Goal: Submit feedback/report problem

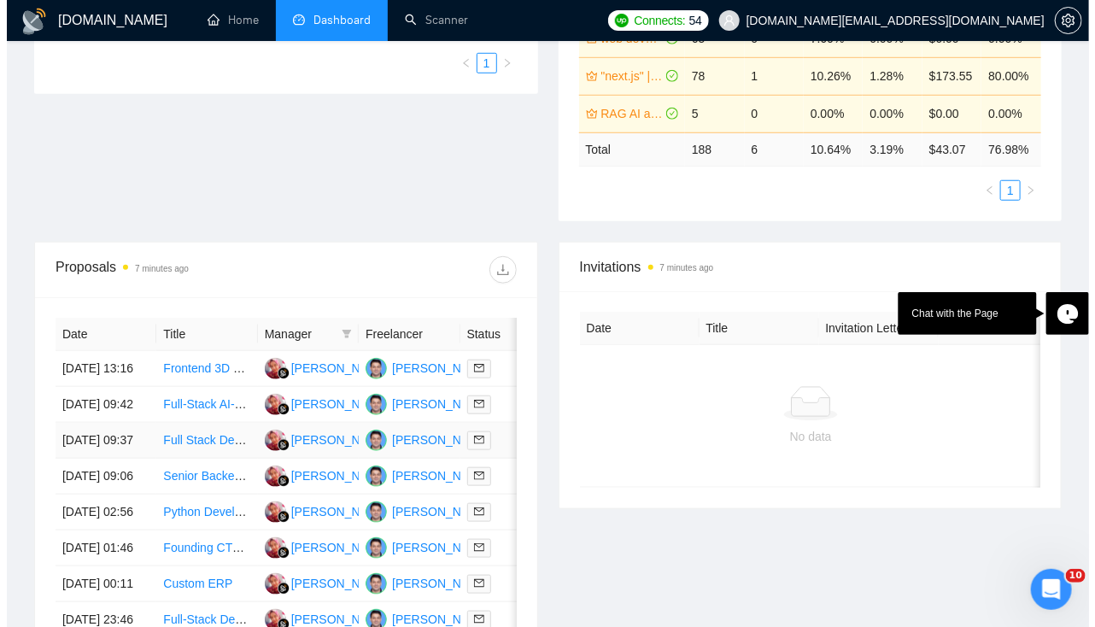
scroll to position [468, 0]
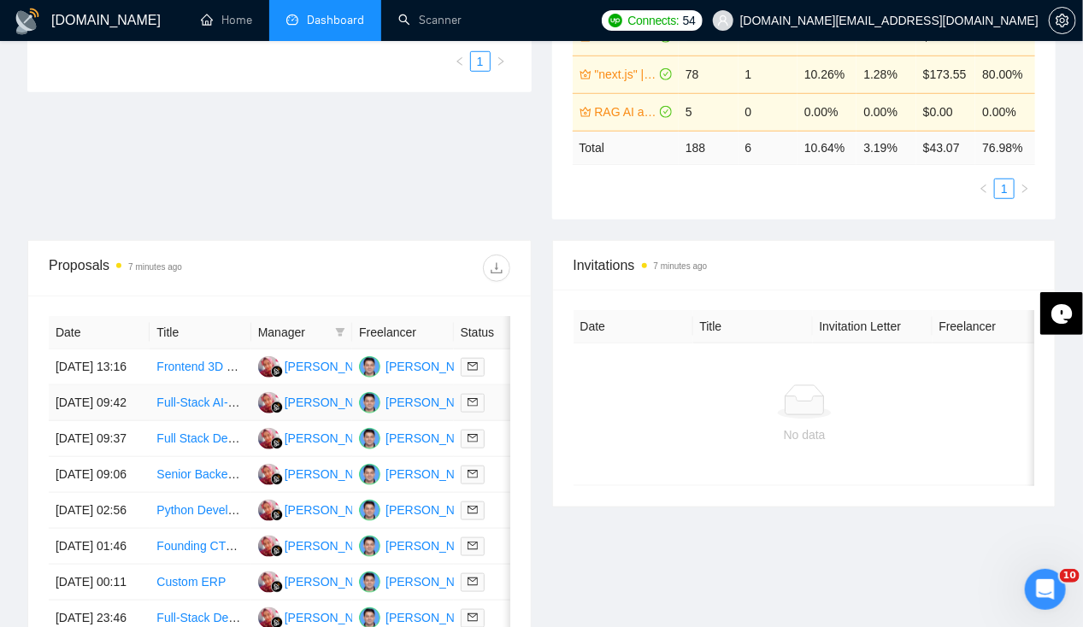
click at [92, 405] on td "[DATE] 09:42" at bounding box center [99, 403] width 101 height 36
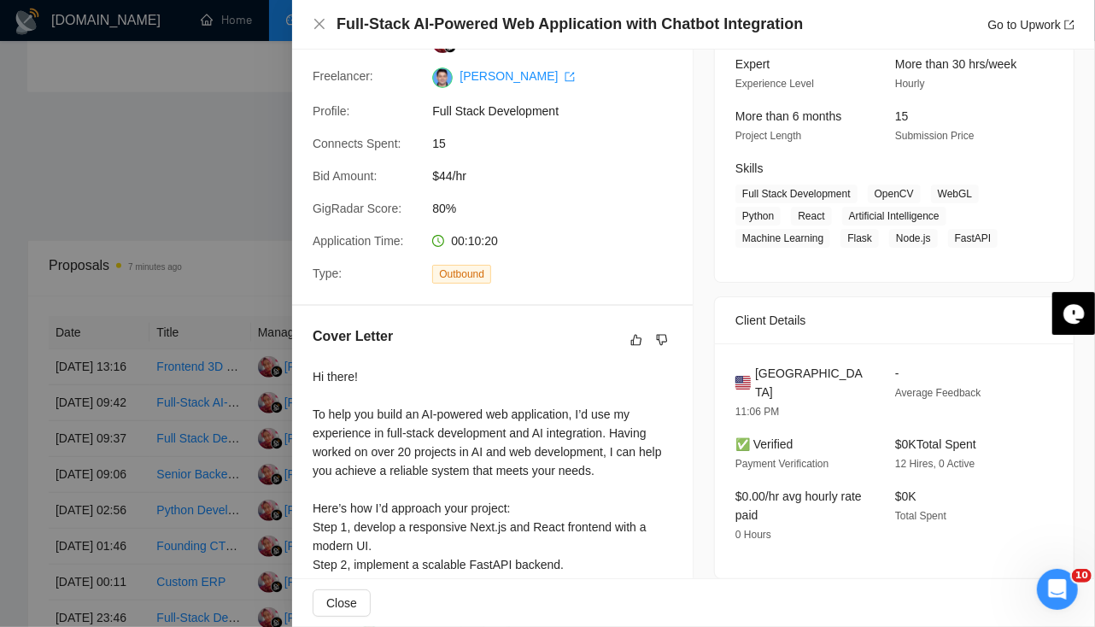
scroll to position [0, 0]
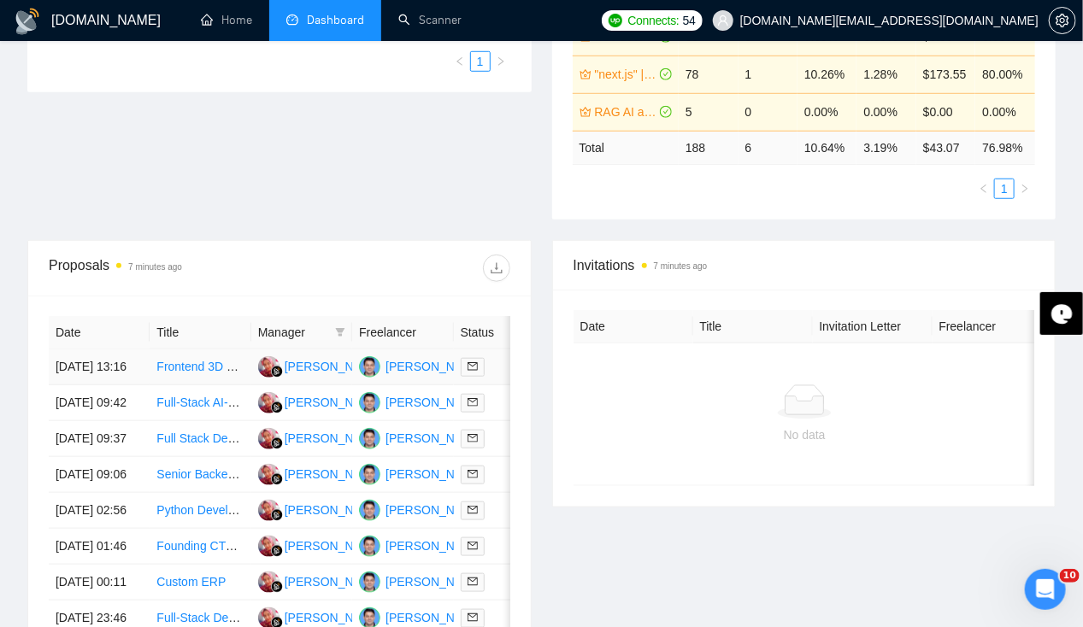
click at [94, 349] on td "[DATE] 13:16" at bounding box center [99, 367] width 101 height 36
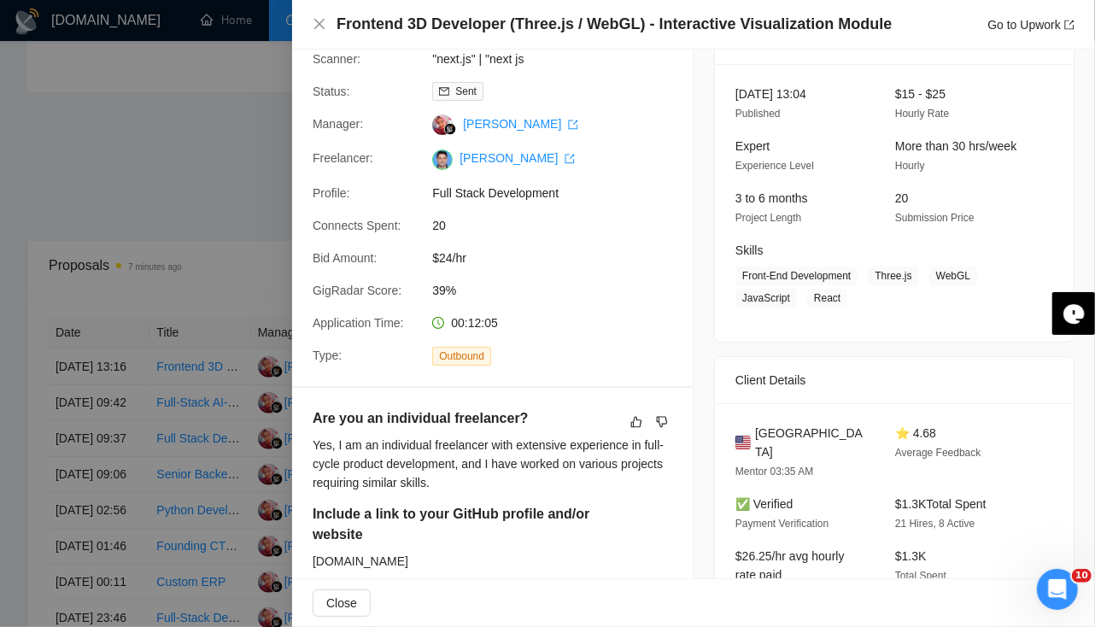
scroll to position [91, 0]
click at [660, 419] on icon "dislike" at bounding box center [662, 422] width 12 height 14
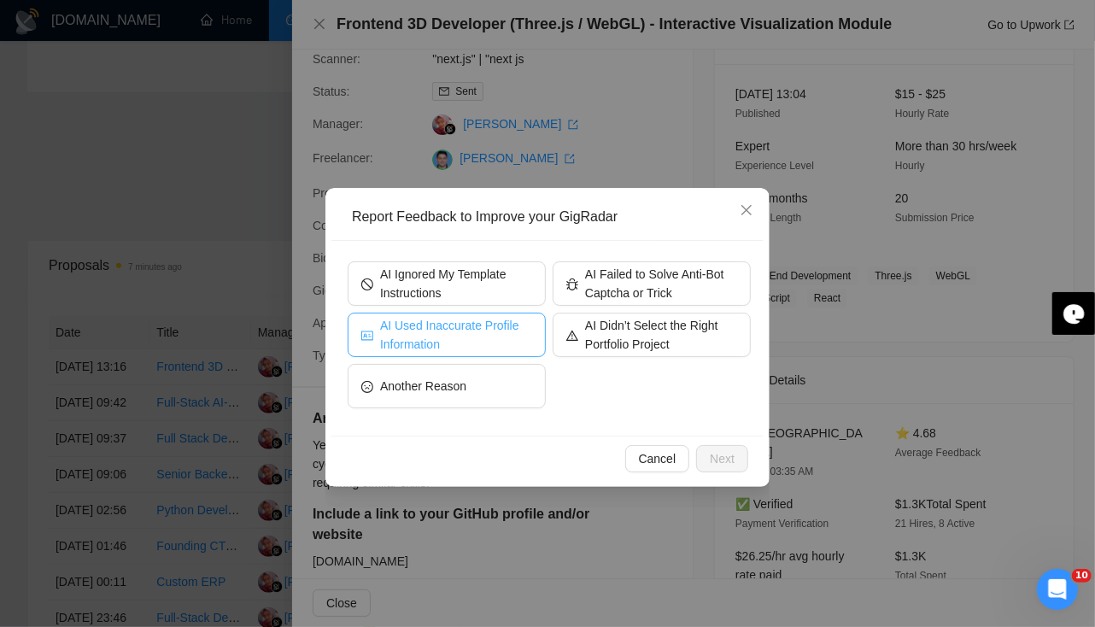
click at [494, 351] on span "AI Used Inaccurate Profile Information" at bounding box center [456, 335] width 152 height 38
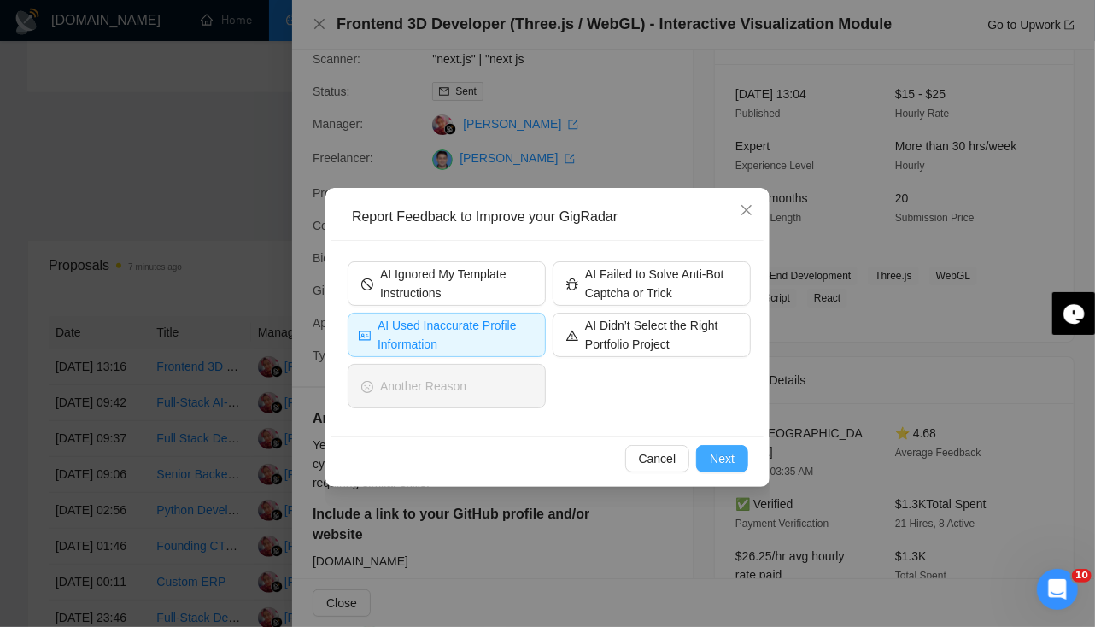
click at [736, 457] on button "Next" at bounding box center [722, 458] width 52 height 27
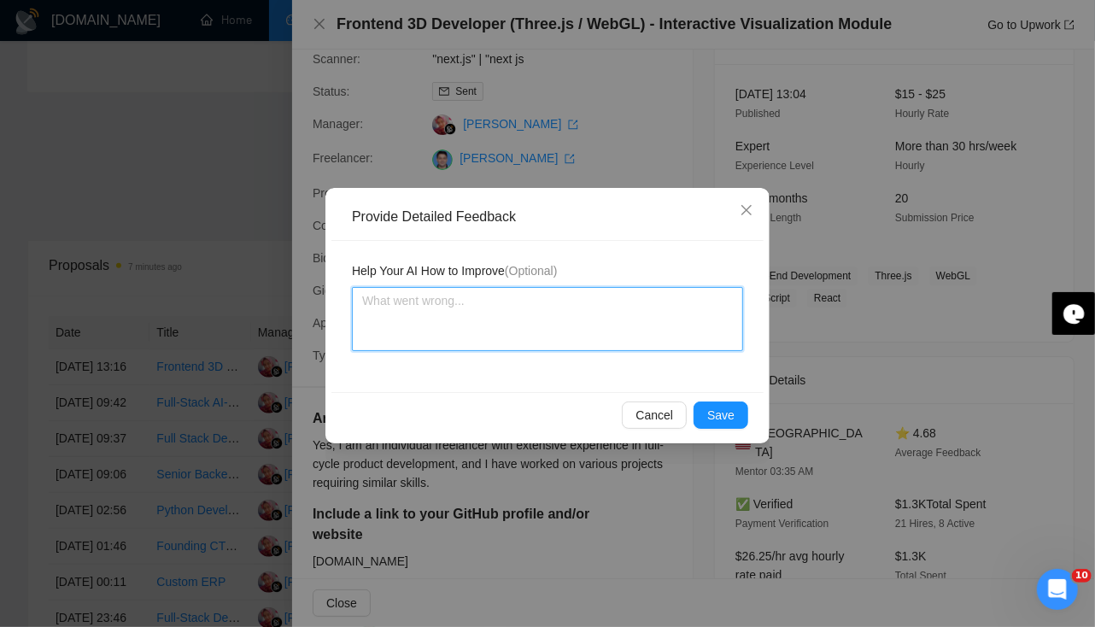
click at [507, 326] on textarea at bounding box center [547, 319] width 391 height 64
type textarea "I"
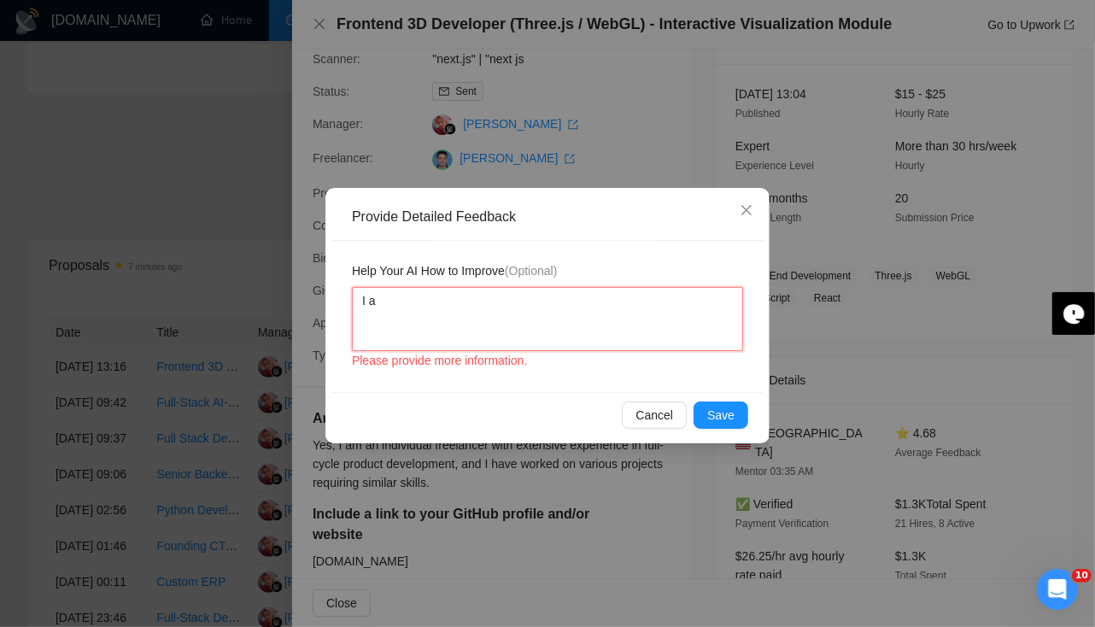
type textarea "I am"
type textarea "I am n"
type textarea "I am not"
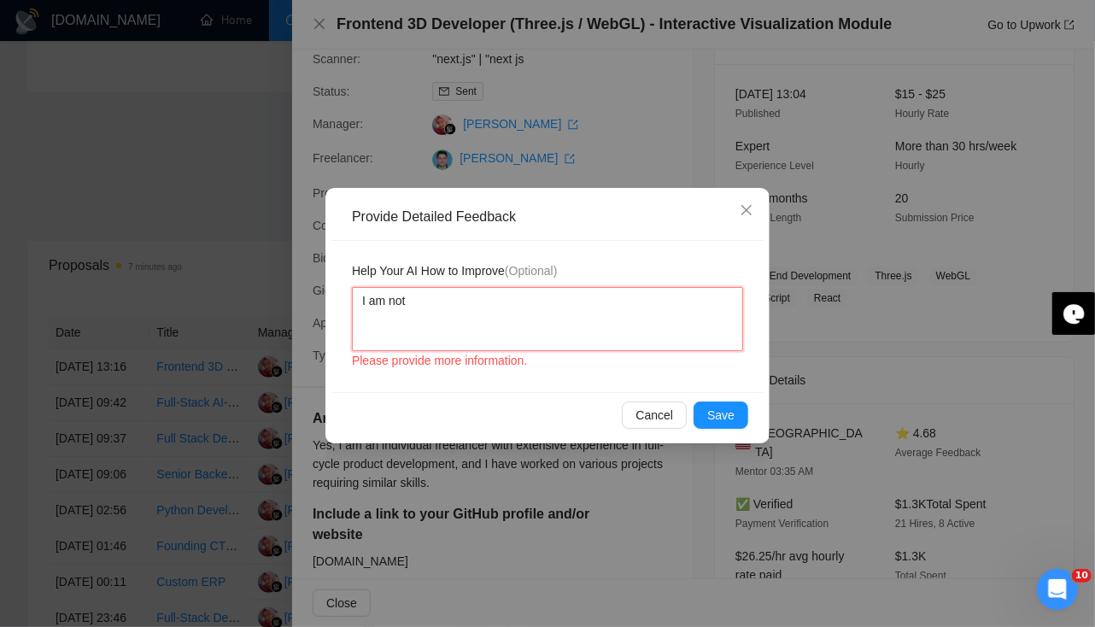
type textarea "I am not a"
type textarea "I am not an"
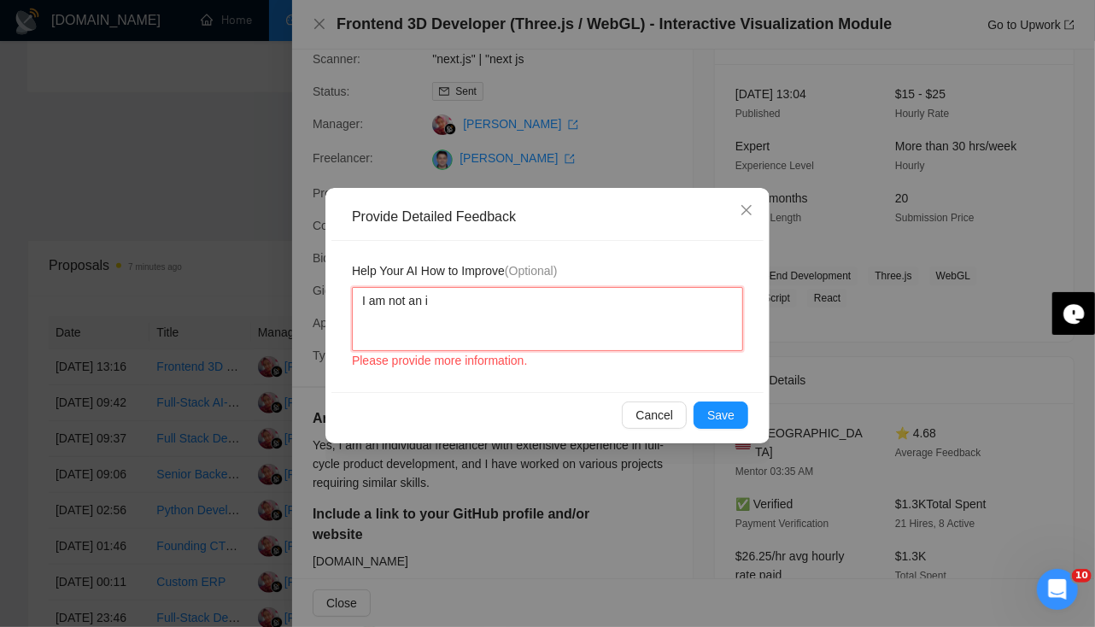
type textarea "I am not an in"
type textarea "I am not an indi"
type textarea "I am not an [GEOGRAPHIC_DATA]"
type textarea "I am not an indiav"
type textarea "I am not an indiavu"
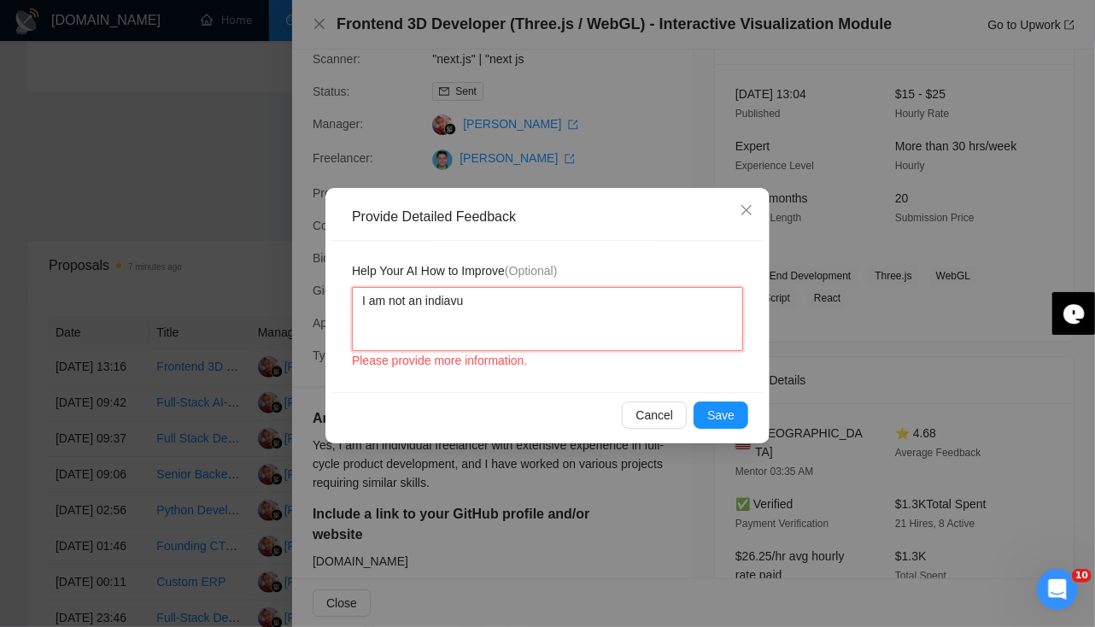
type textarea "I am not an indiavua"
type textarea "I am not an indiavual"
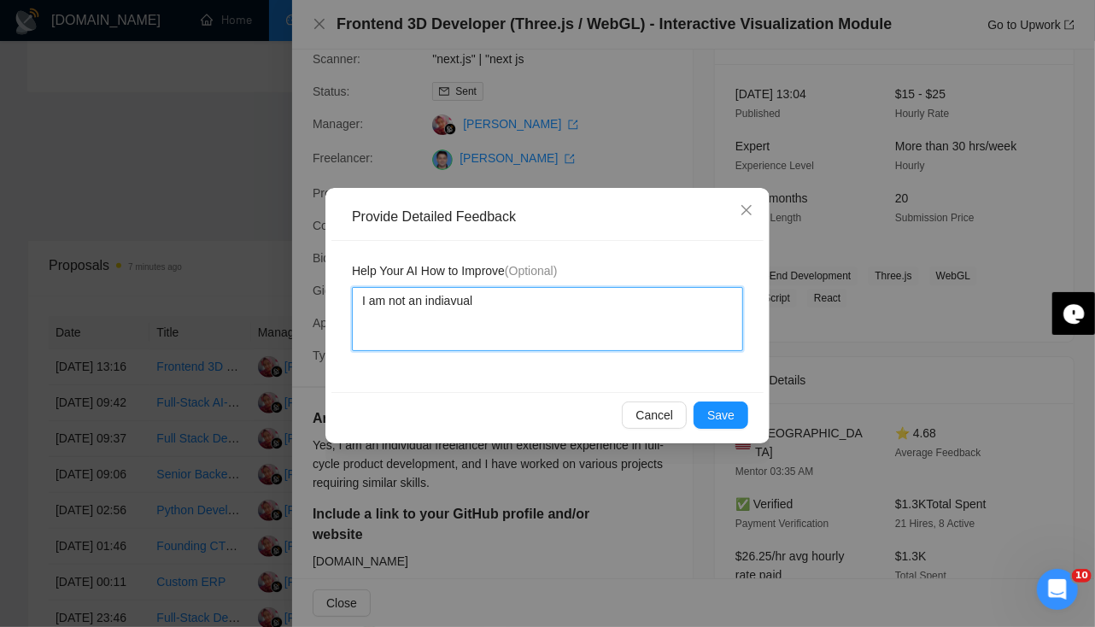
type textarea "I am not an indiavual"
type textarea "I am not an indiavua"
type textarea "I am not an indiavu"
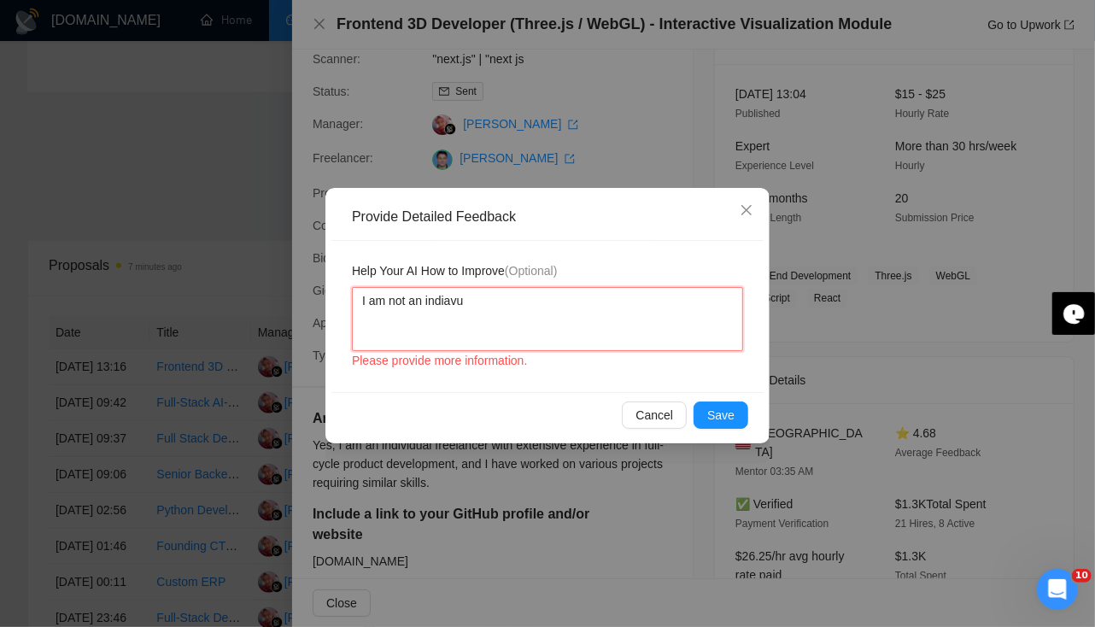
type textarea "I am not an indiav"
type textarea "I am not an [GEOGRAPHIC_DATA]"
type textarea "I am not an indi"
type textarea "I am not an indiv"
type textarea "I am not an indivi"
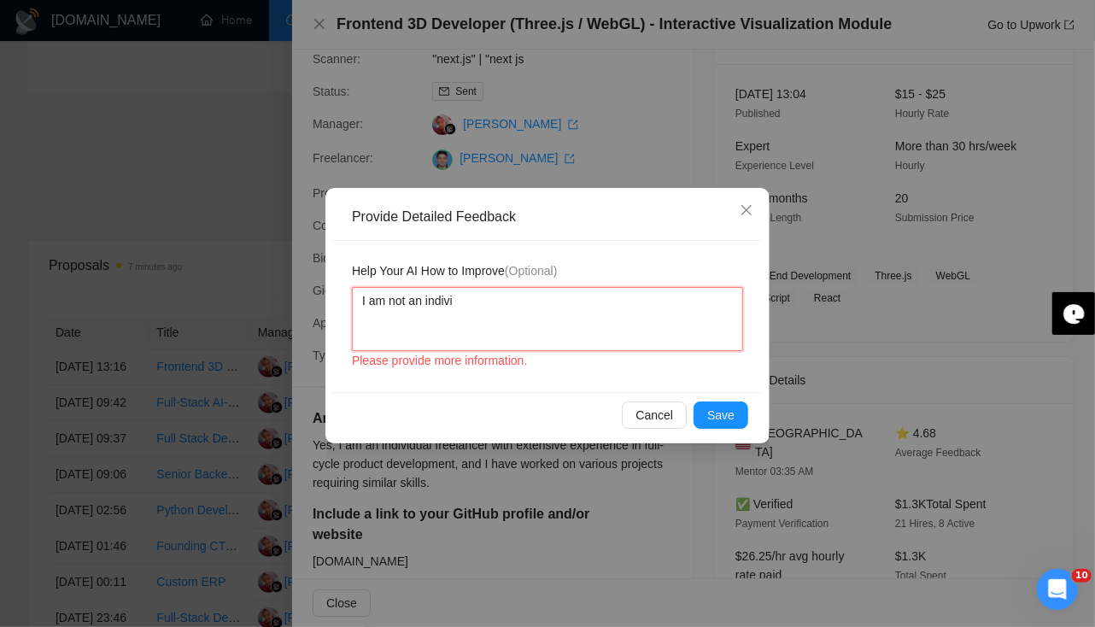
type textarea "I am not an individ"
type textarea "I am not an individu"
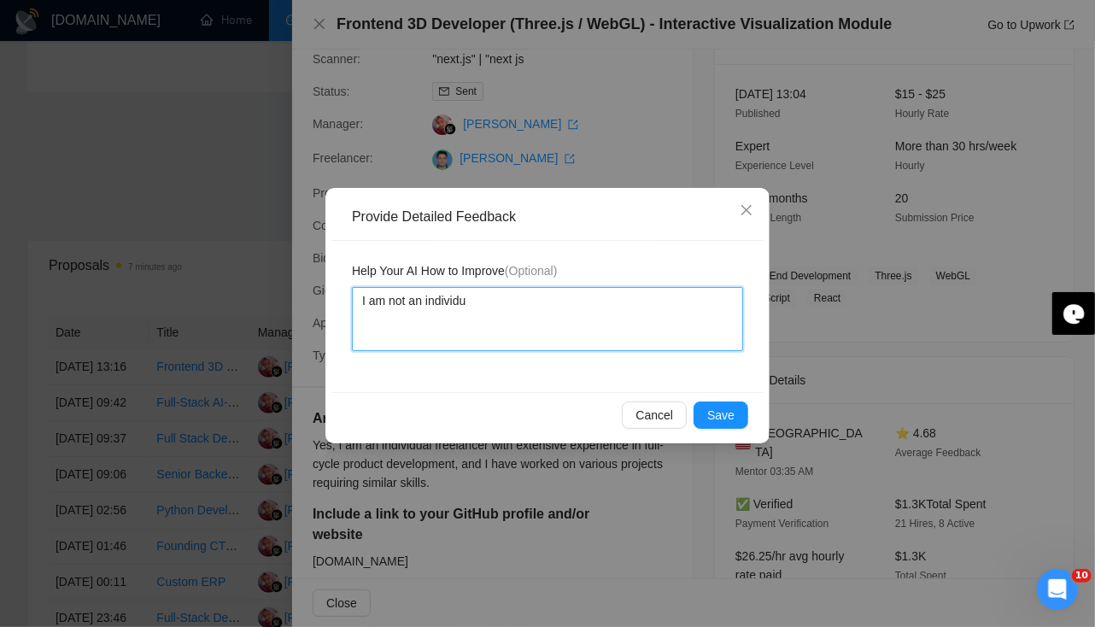
type textarea "I am not an individua"
type textarea "I am not an individual"
type textarea "I am not an individual f"
type textarea "I am not an individual fr"
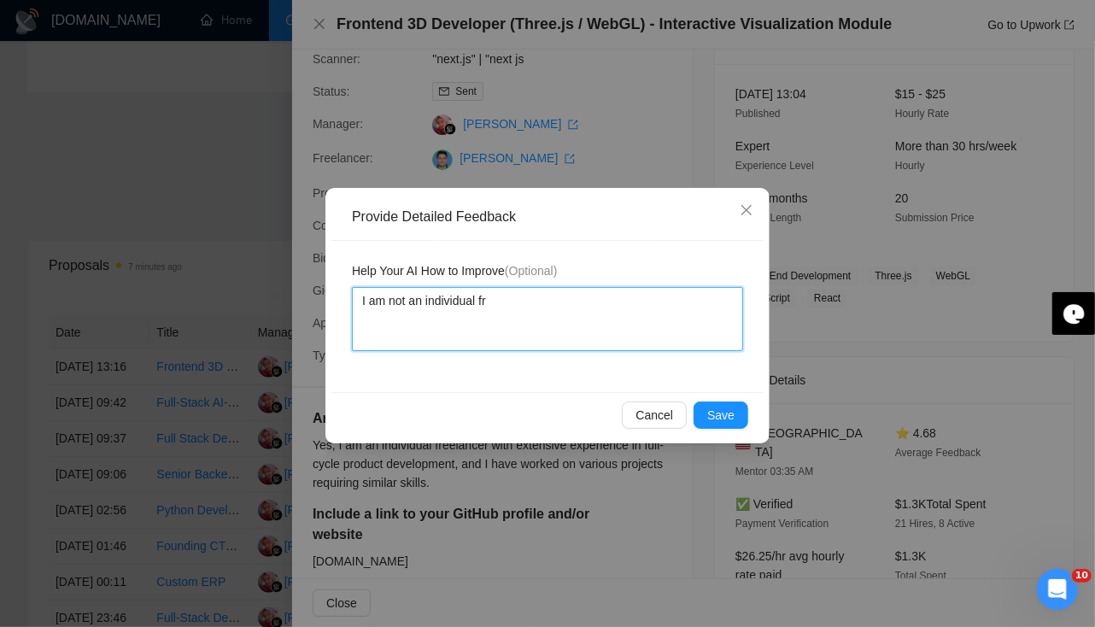
type textarea "I am not an individual fre"
type textarea "I am not an individual free"
type textarea "I am not an individual [PERSON_NAME]"
type textarea "I am not an individual freela"
type textarea "I am not an individual freelan"
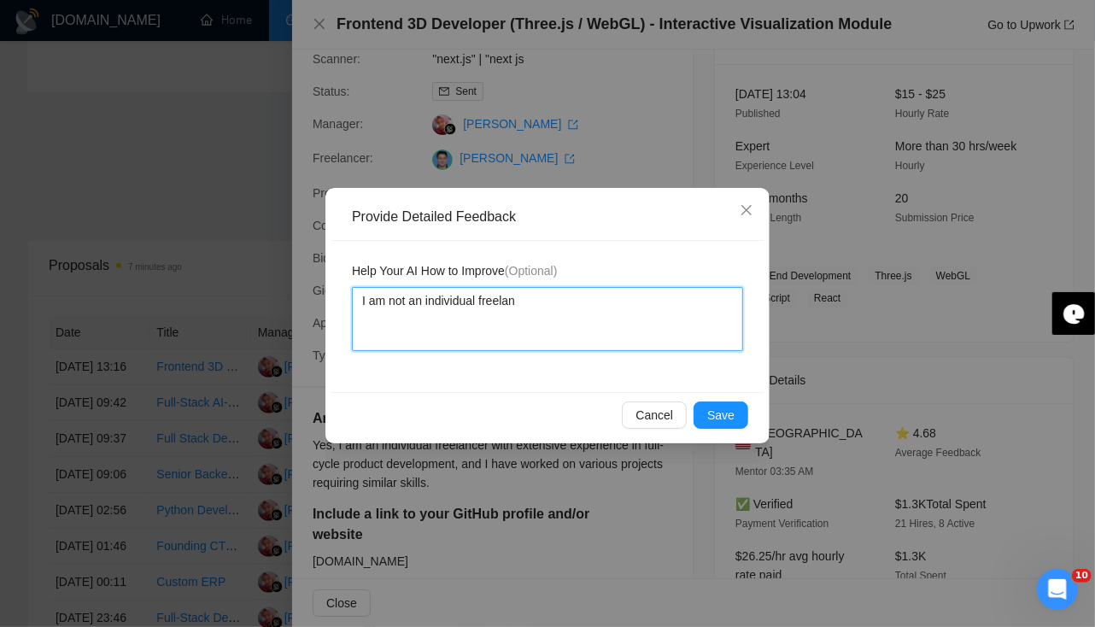
type textarea "I am not an individual freelanc"
type textarea "I am not an individual freelance"
type textarea "I am not an individual freelancer"
type textarea "I am not an individual freelancer b"
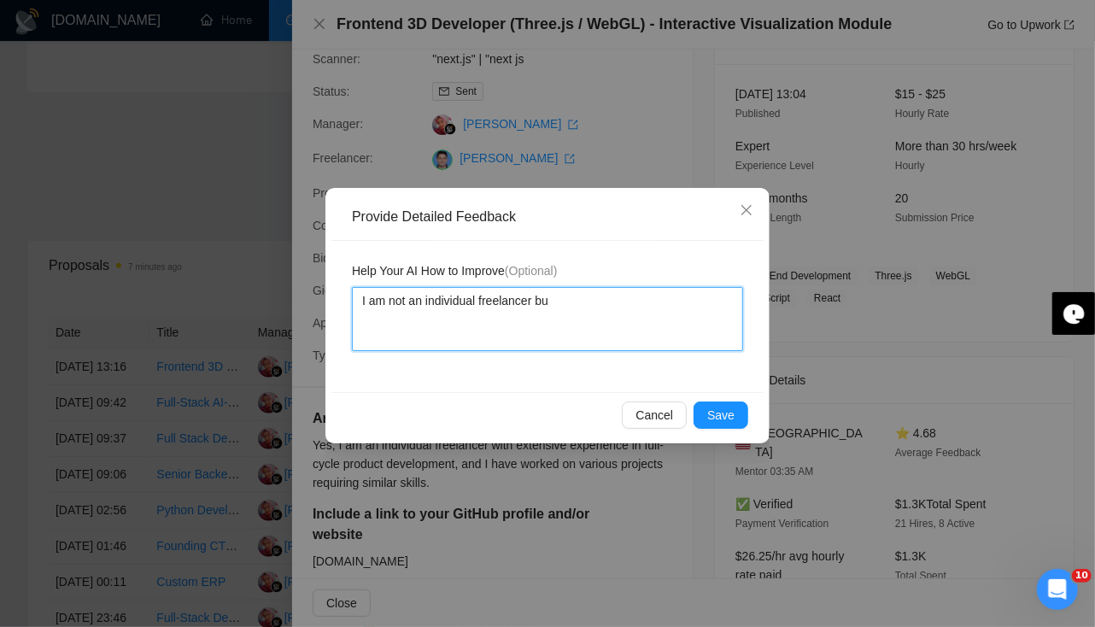
type textarea "I am not an individual freelancer but"
type textarea "I am not an individual freelancer but p"
type textarea "I am not an individual freelancer but pa"
type textarea "I am not an individual freelancer but par"
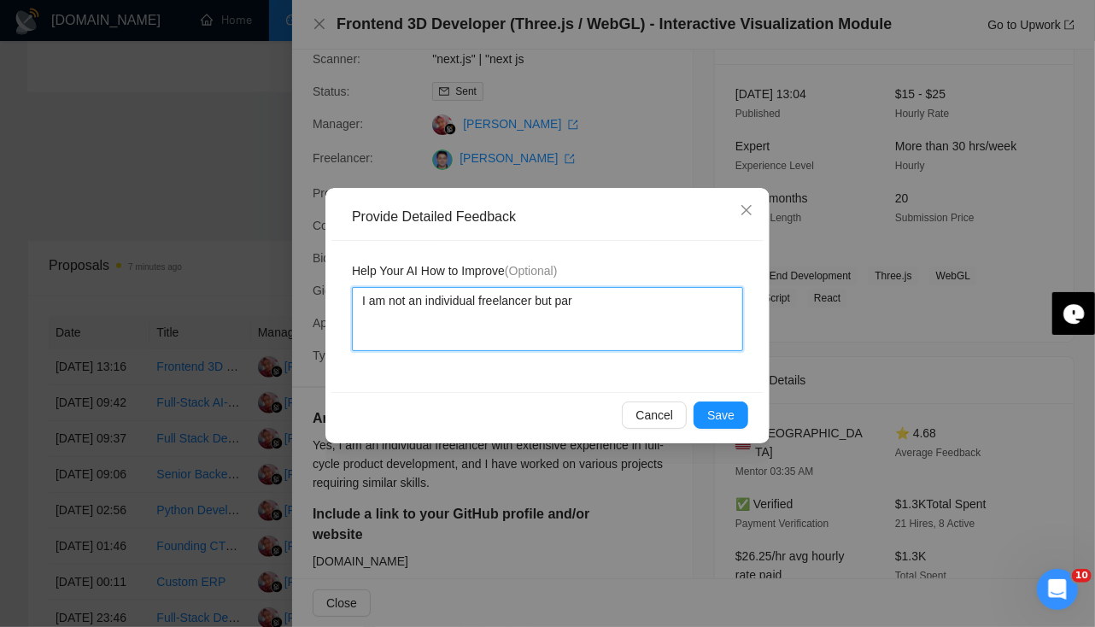
type textarea "I am not an individual freelancer but part"
type textarea "I am not an individual freelancer but part of"
type textarea "I am not an individual freelancer but part of a"
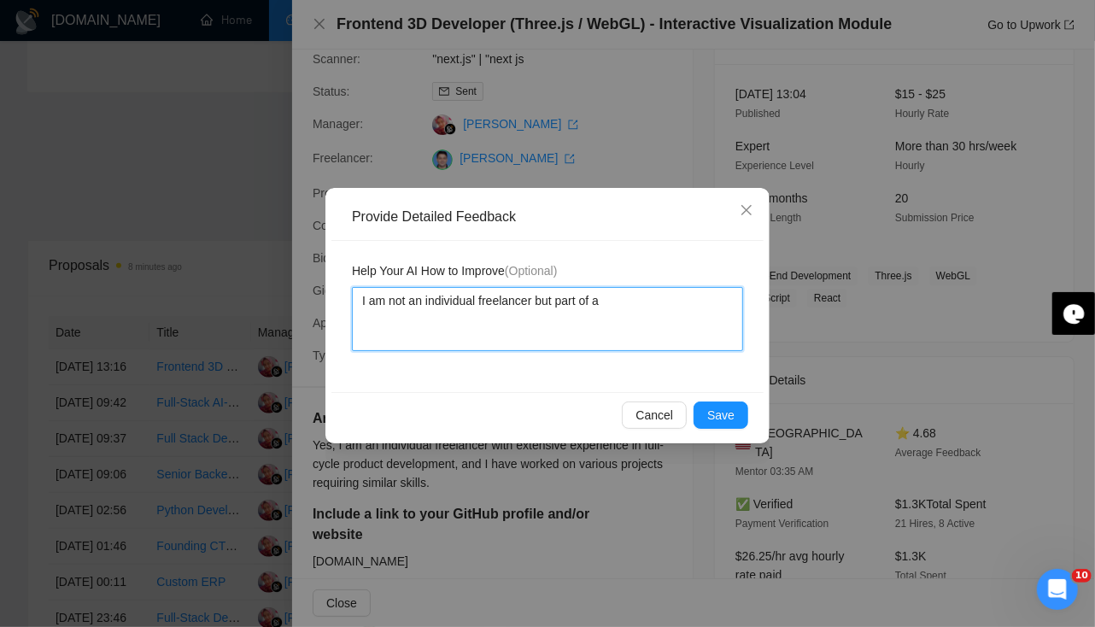
type textarea "I am not an individual freelancer but part of a"
type textarea "I am not an individual freelancer but part of a a"
type textarea "I am not an individual freelancer but part of a ag"
type textarea "I am not an individual freelancer but part of a agen"
type textarea "I am not an individual freelancer but part of a agenc"
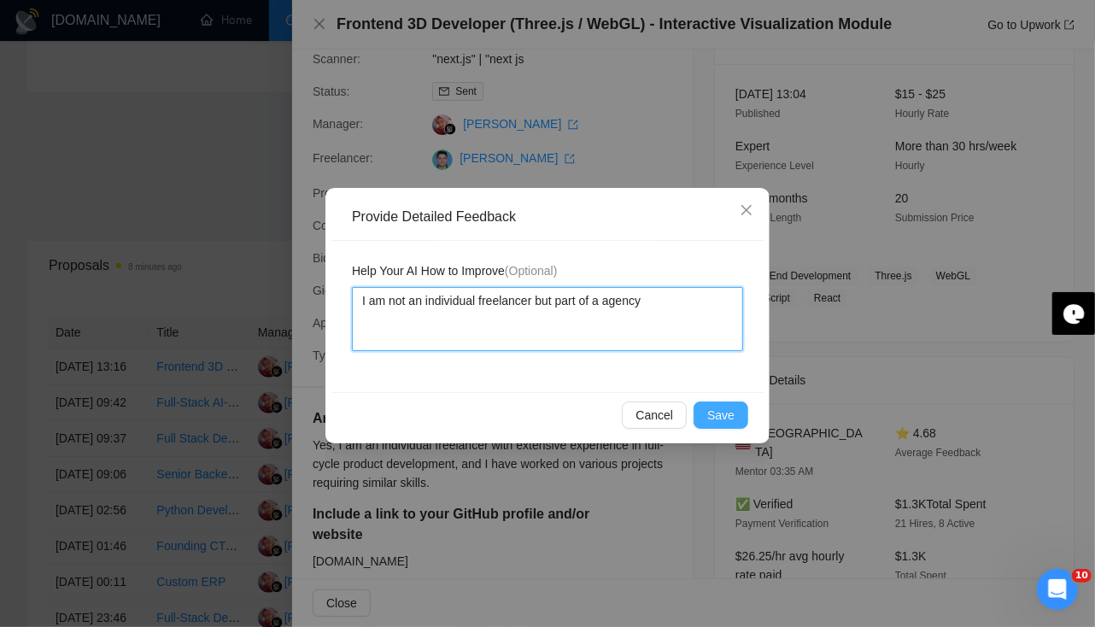
type textarea "I am not an individual freelancer but part of a agency"
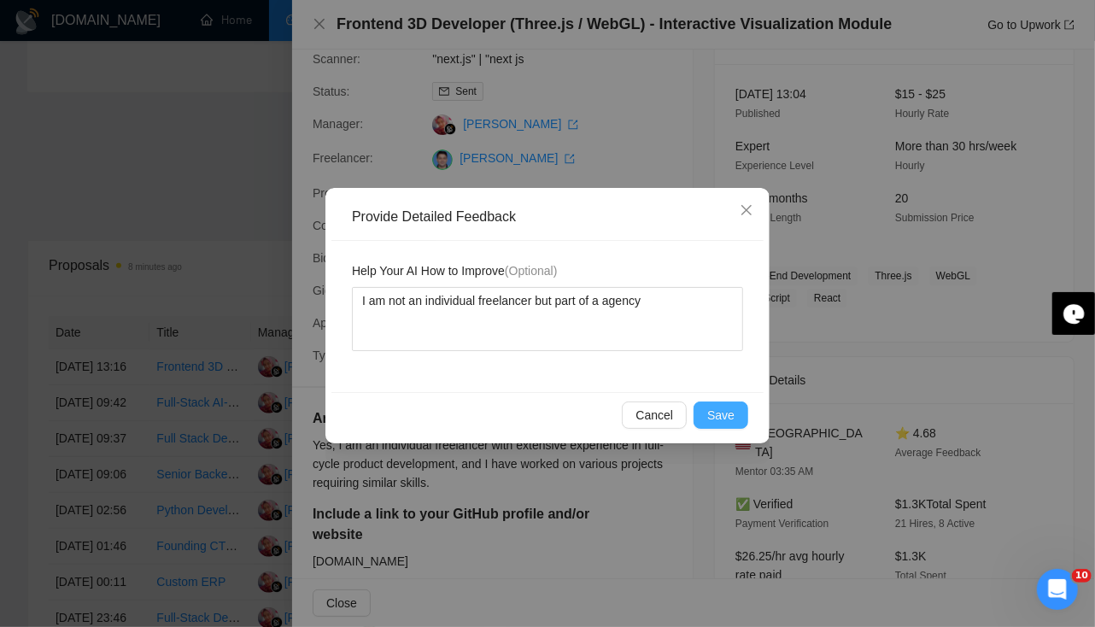
click at [732, 414] on span "Save" at bounding box center [721, 415] width 27 height 19
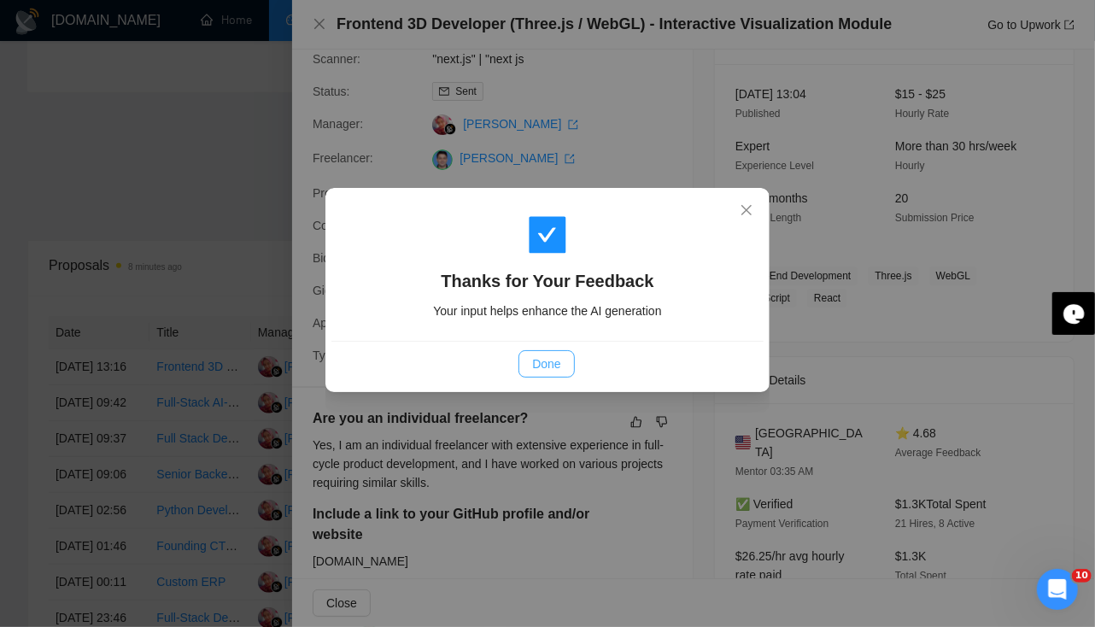
click at [534, 360] on span "Done" at bounding box center [546, 364] width 28 height 19
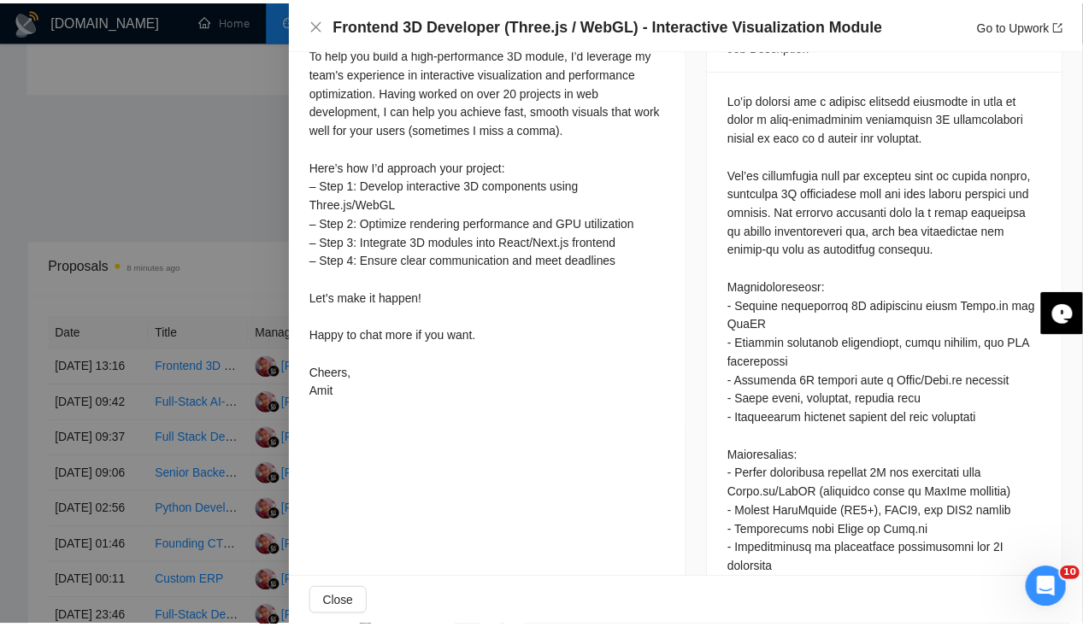
scroll to position [0, 0]
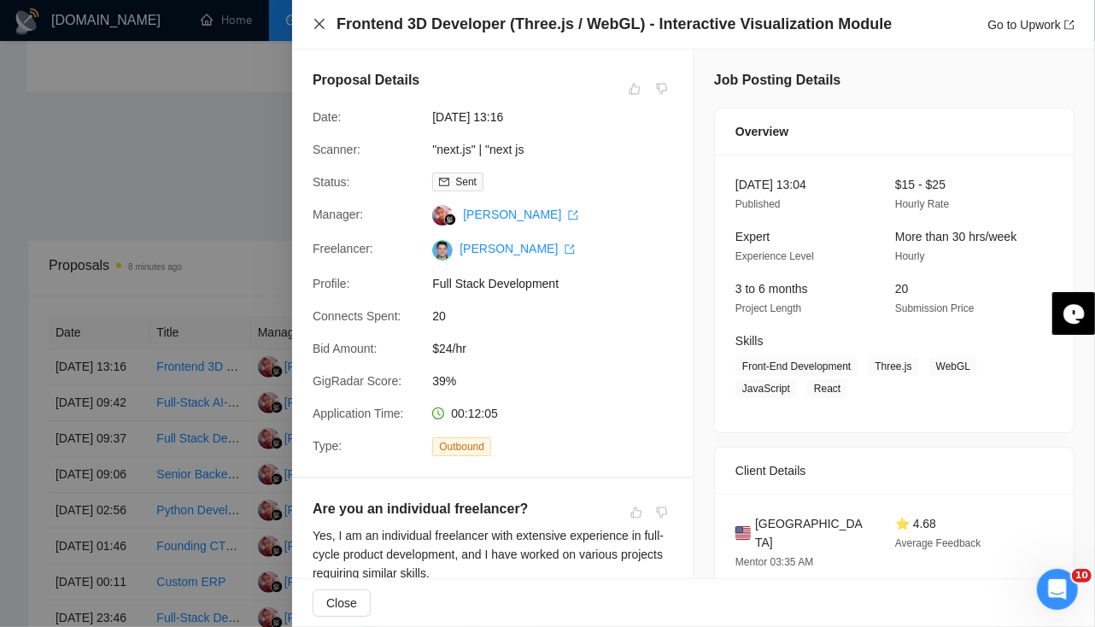
click at [315, 18] on icon "close" at bounding box center [320, 24] width 14 height 14
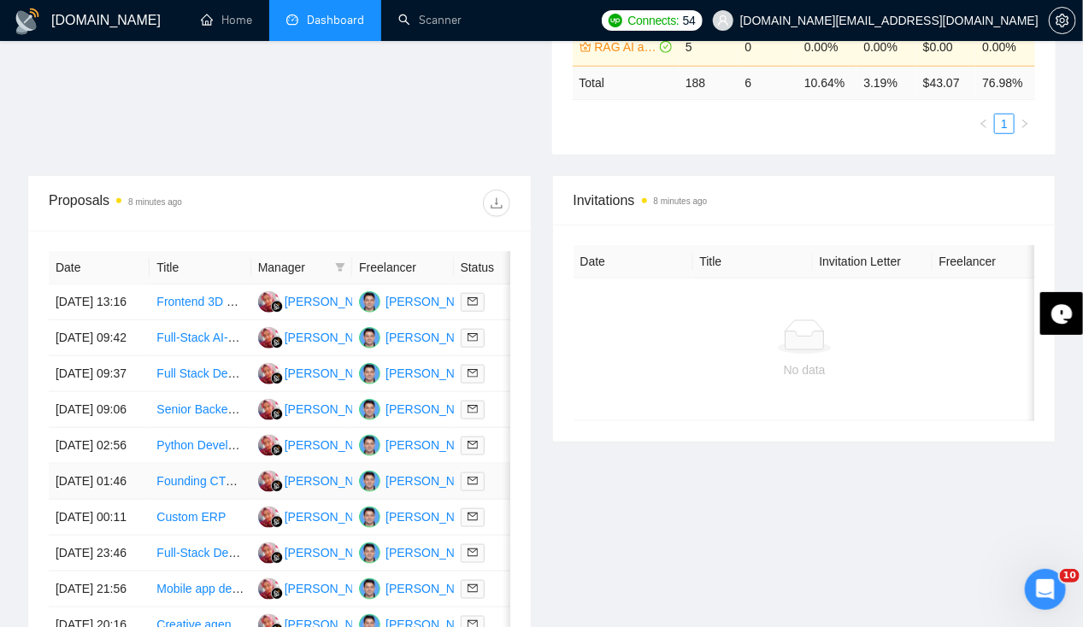
scroll to position [514, 0]
